Goal: Transaction & Acquisition: Download file/media

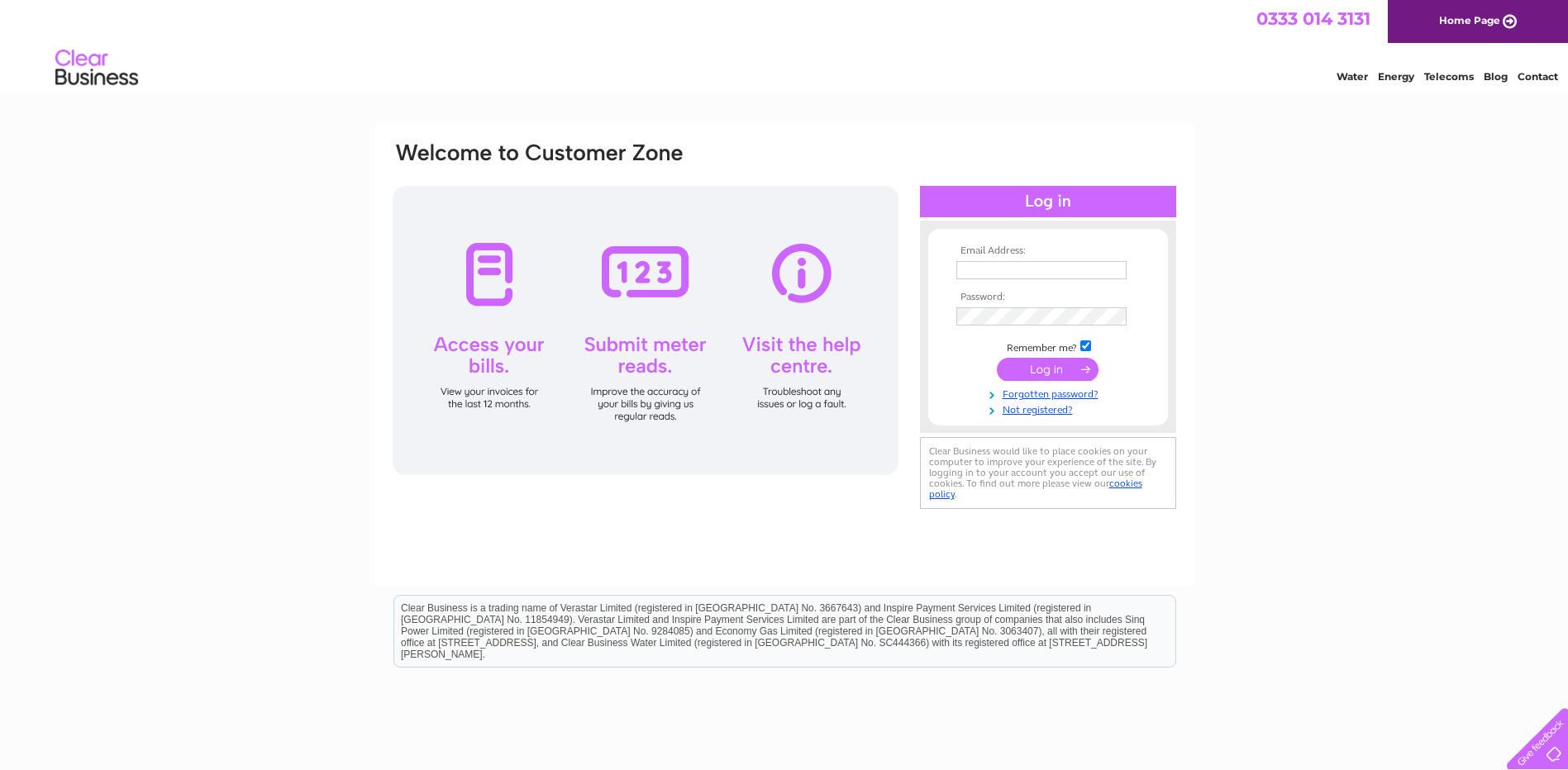
type input "accounts@Oaklandresidential.co.uk"
click at [1033, 378] on input "submit" at bounding box center [1048, 369] width 102 height 24
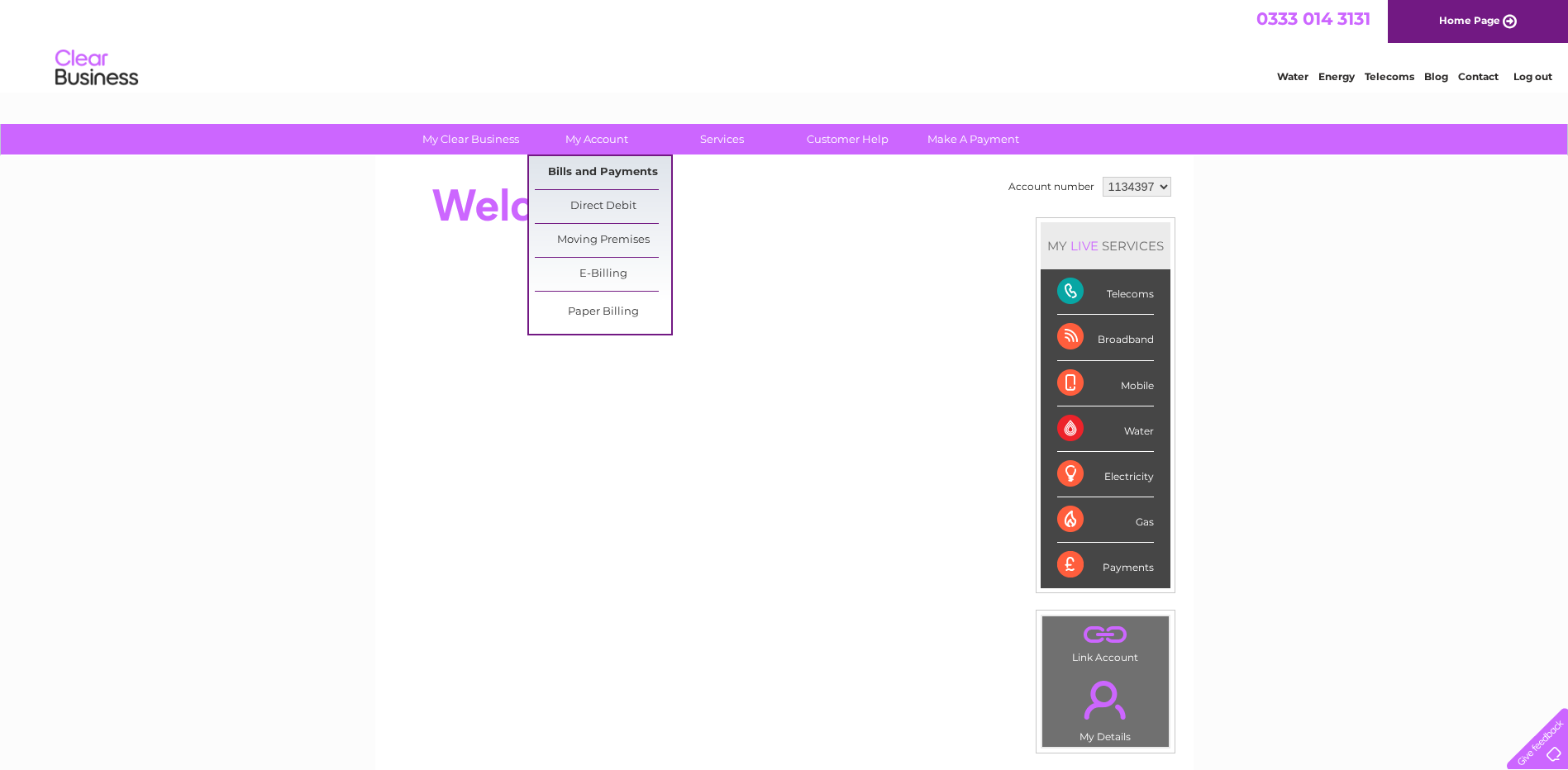
click at [596, 169] on link "Bills and Payments" at bounding box center [603, 172] width 136 height 33
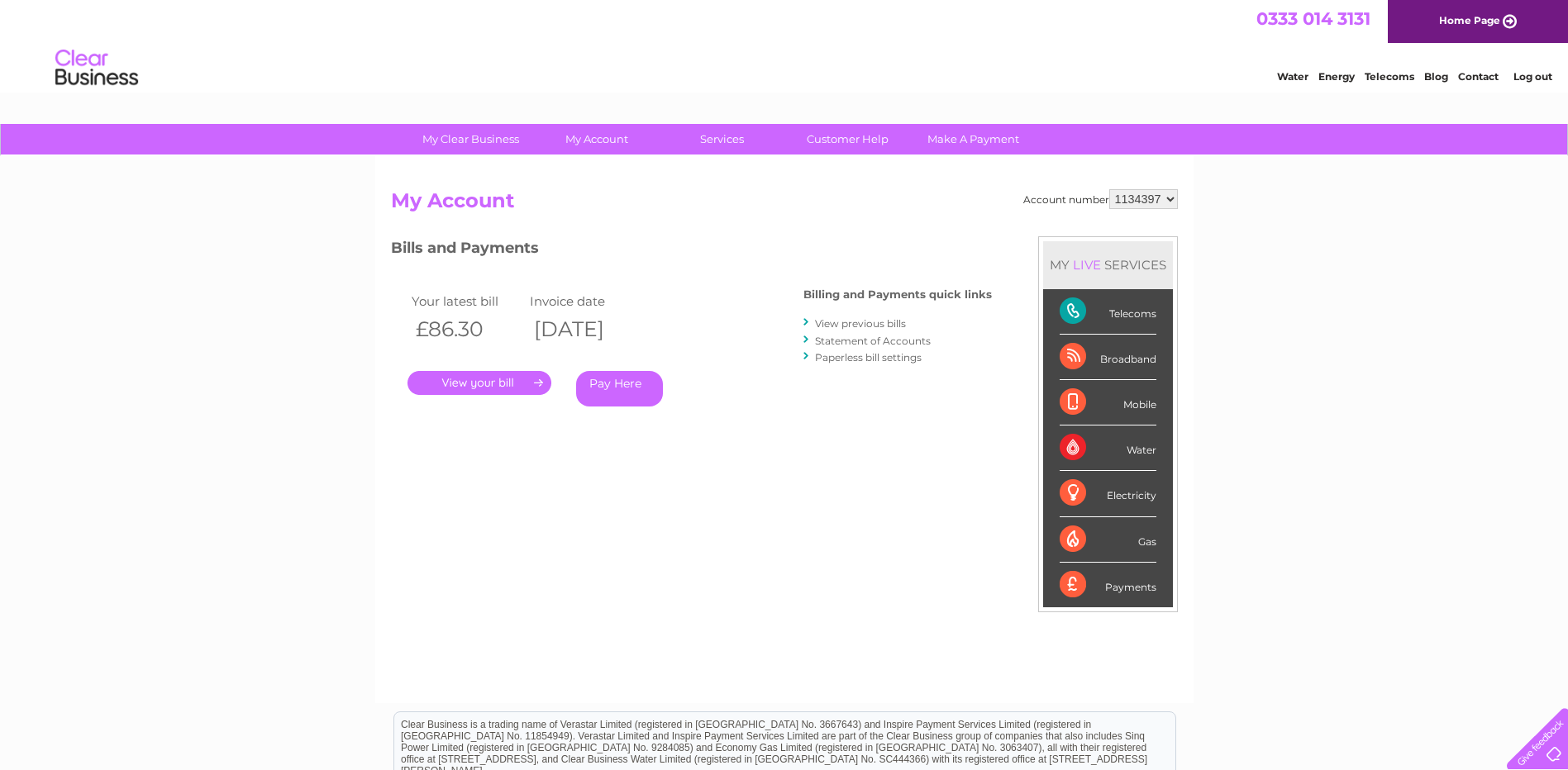
click at [499, 378] on link "." at bounding box center [479, 382] width 144 height 24
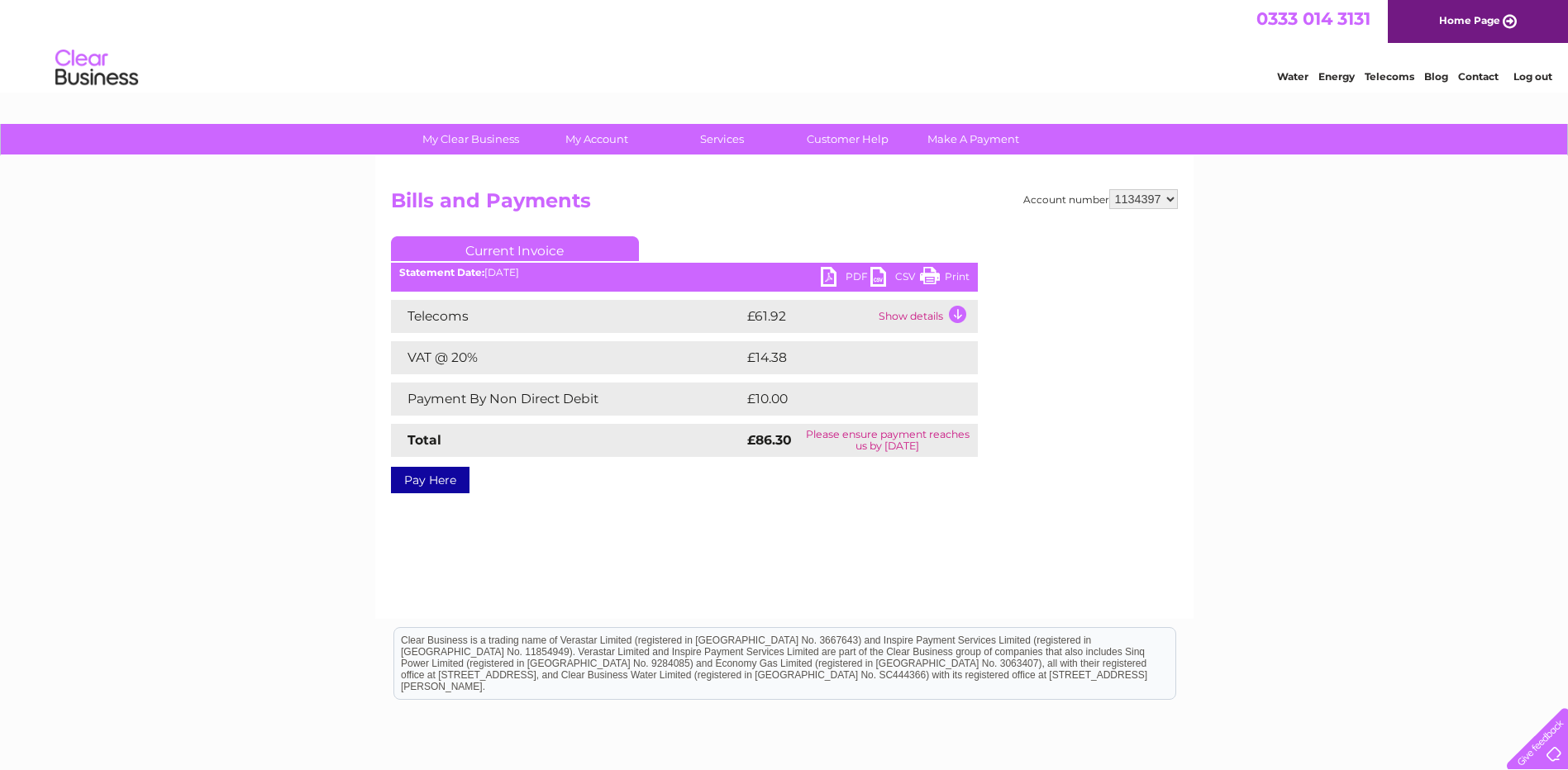
click at [852, 272] on link "PDF" at bounding box center [845, 278] width 50 height 24
click at [1161, 208] on select "1134397 1135542 1135543" at bounding box center [1144, 199] width 69 height 20
select select "1135543"
click at [1110, 189] on select "1134397 1135542 1135543" at bounding box center [1144, 199] width 69 height 20
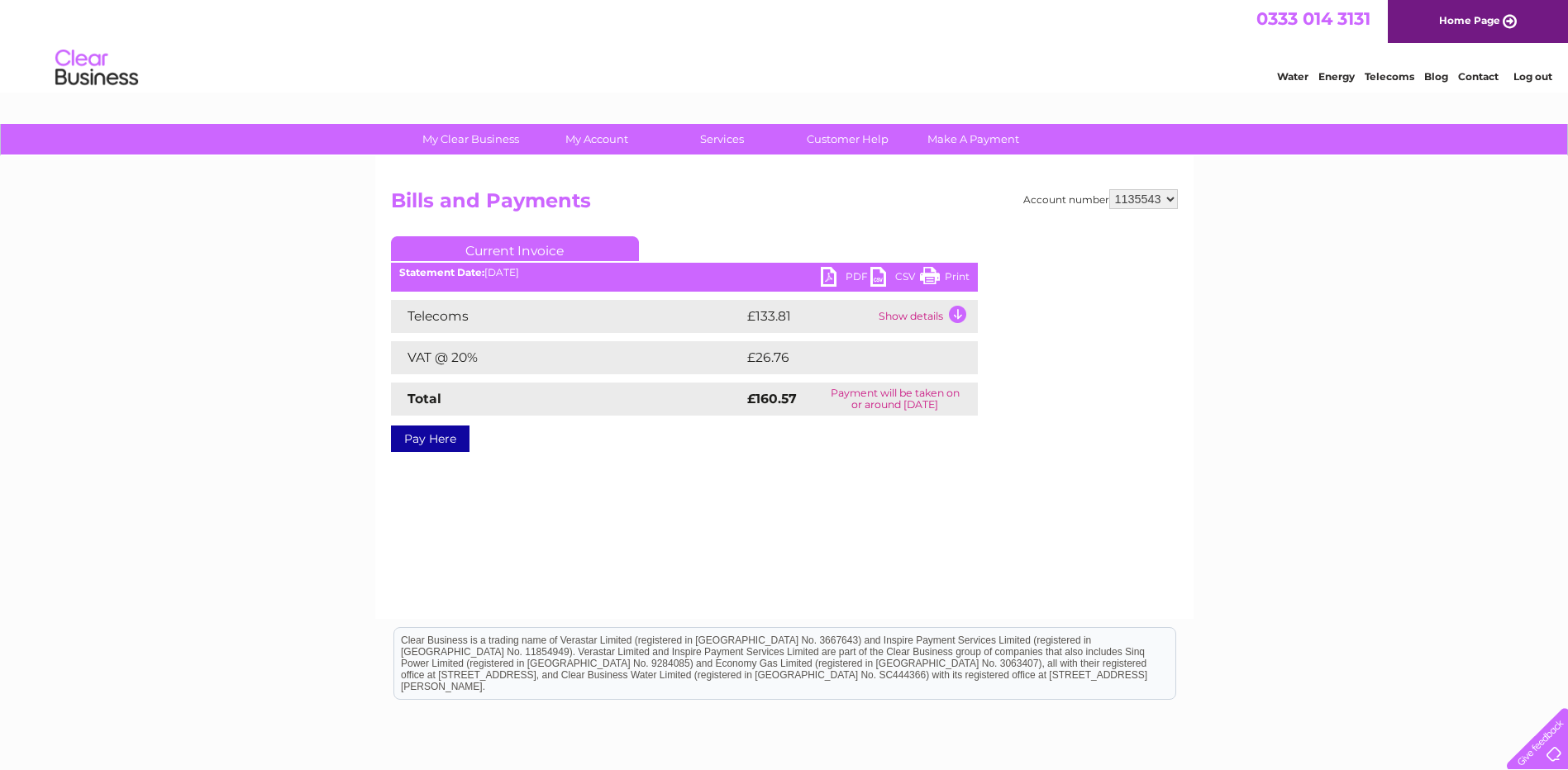
click at [856, 280] on link "PDF" at bounding box center [845, 278] width 50 height 24
